Goal: Navigation & Orientation: Find specific page/section

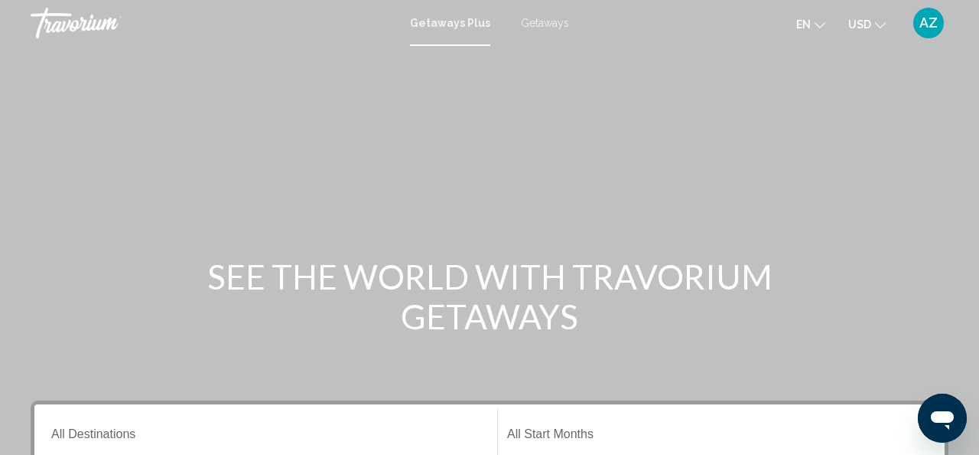
click at [549, 20] on span "Getaways" at bounding box center [545, 23] width 48 height 12
click at [926, 19] on span "AZ" at bounding box center [929, 22] width 18 height 15
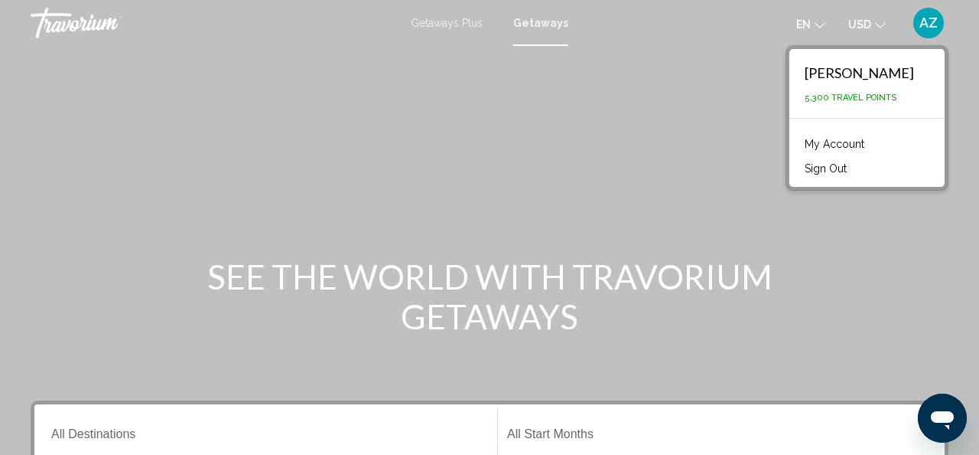
click at [853, 141] on link "My Account" at bounding box center [834, 144] width 75 height 20
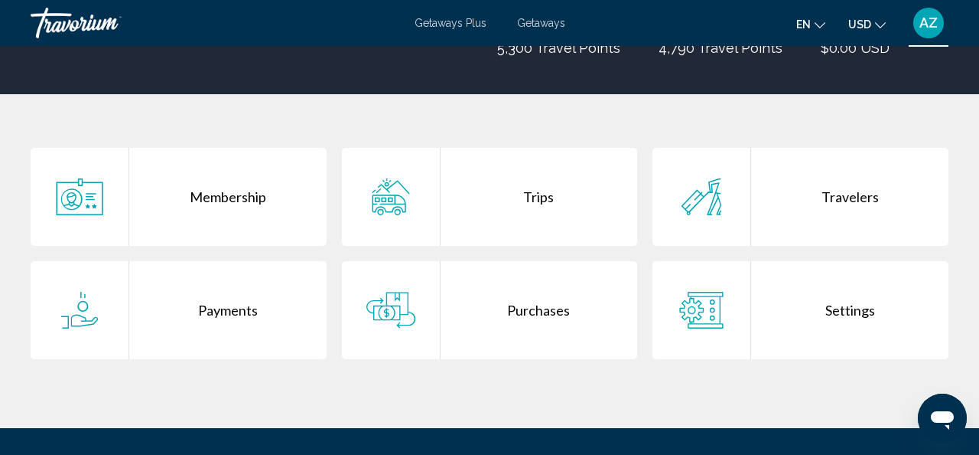
scroll to position [248, 0]
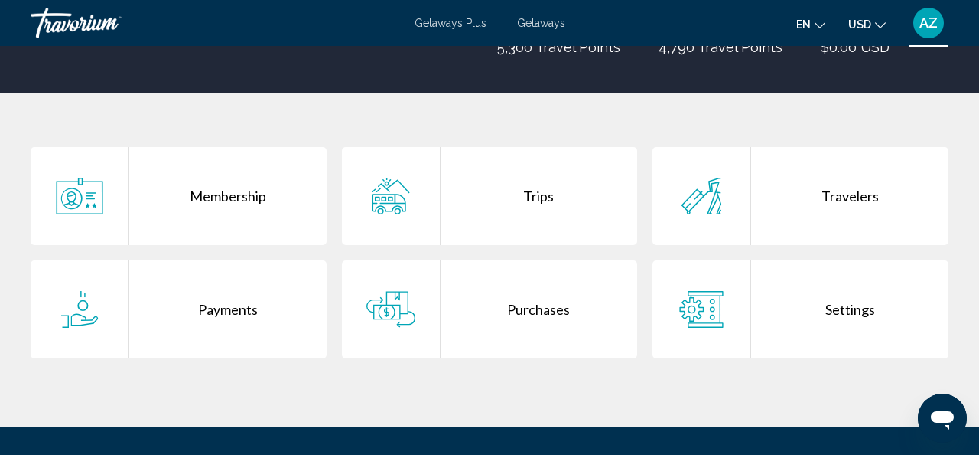
click at [533, 193] on div "Trips" at bounding box center [539, 196] width 197 height 98
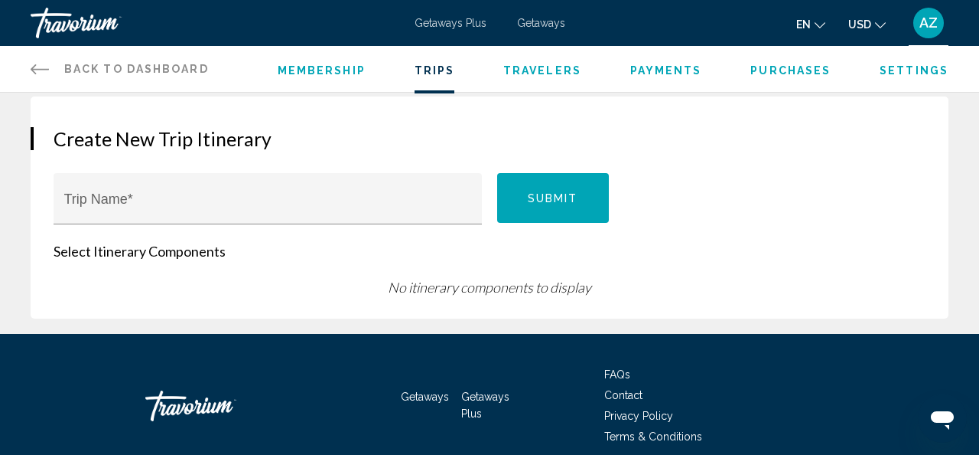
scroll to position [200, 0]
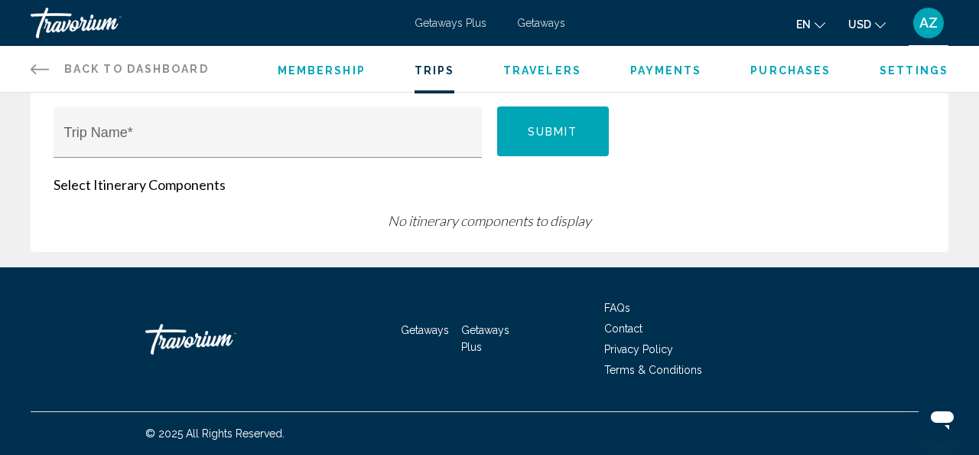
click at [615, 305] on span "FAQs" at bounding box center [617, 307] width 26 height 12
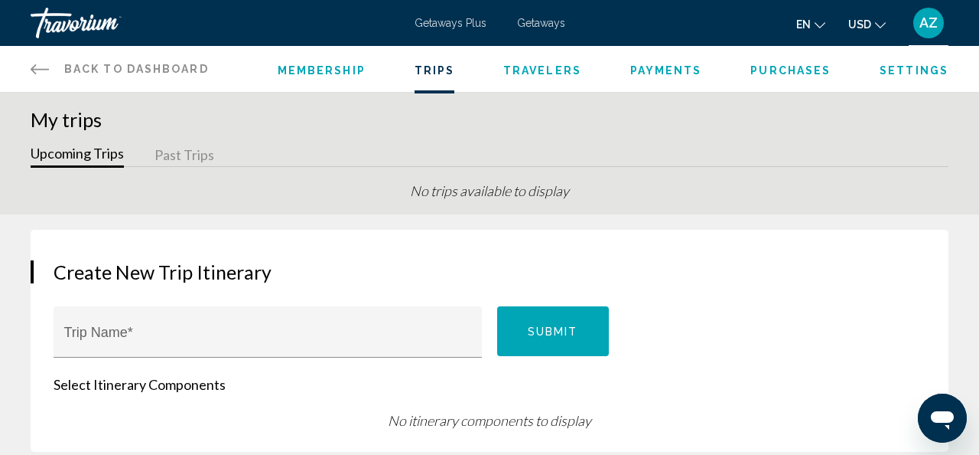
scroll to position [200, 0]
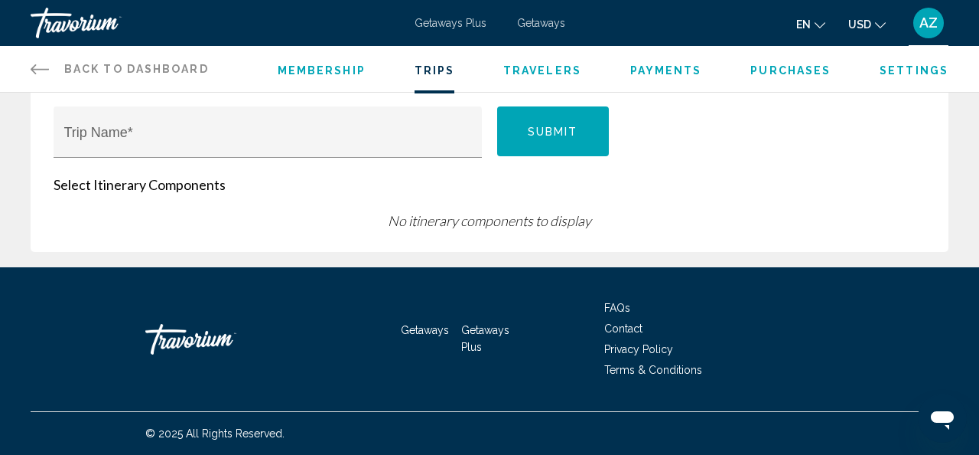
click at [624, 326] on span "Contact" at bounding box center [623, 328] width 38 height 12
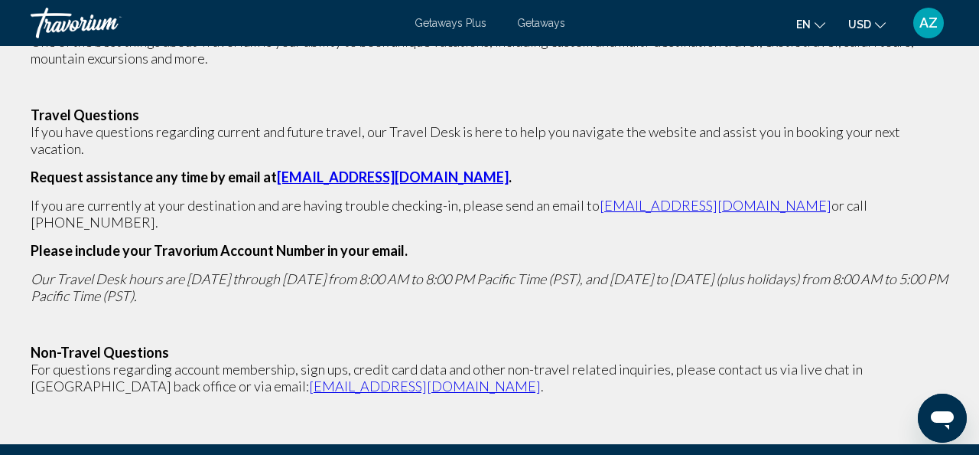
scroll to position [251, 0]
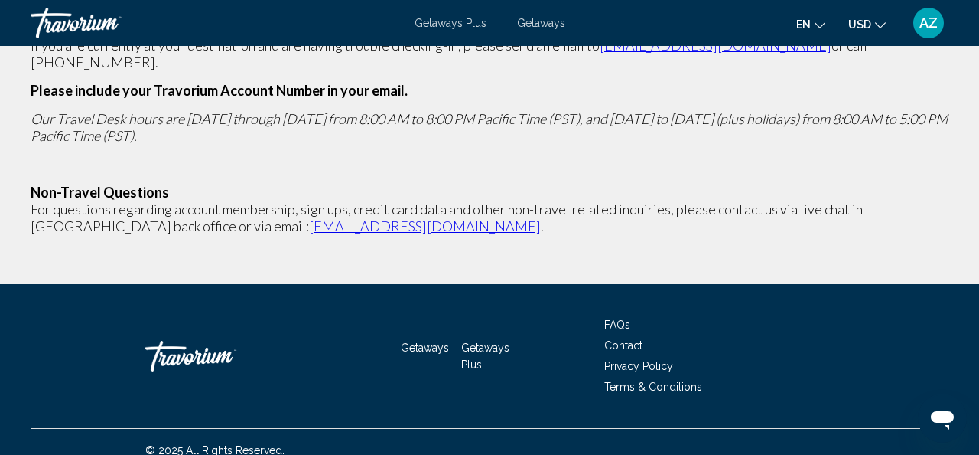
click at [619, 339] on span "Contact" at bounding box center [623, 345] width 38 height 12
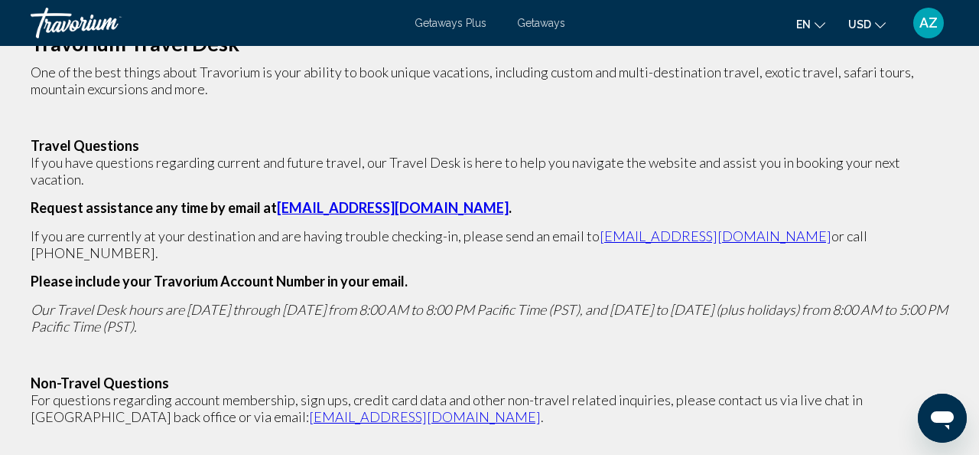
scroll to position [0, 0]
